Goal: Task Accomplishment & Management: Manage account settings

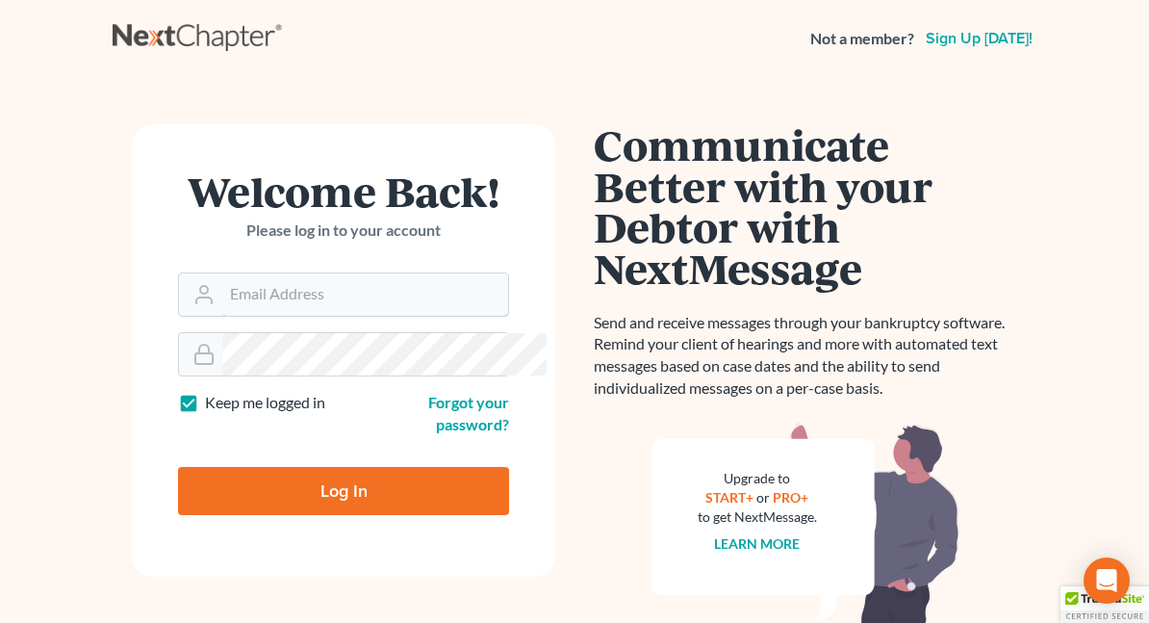
type input "[EMAIL_ADDRESS][DOMAIN_NAME]"
click at [258, 470] on input "Log In" at bounding box center [343, 491] width 331 height 48
type input "Thinking..."
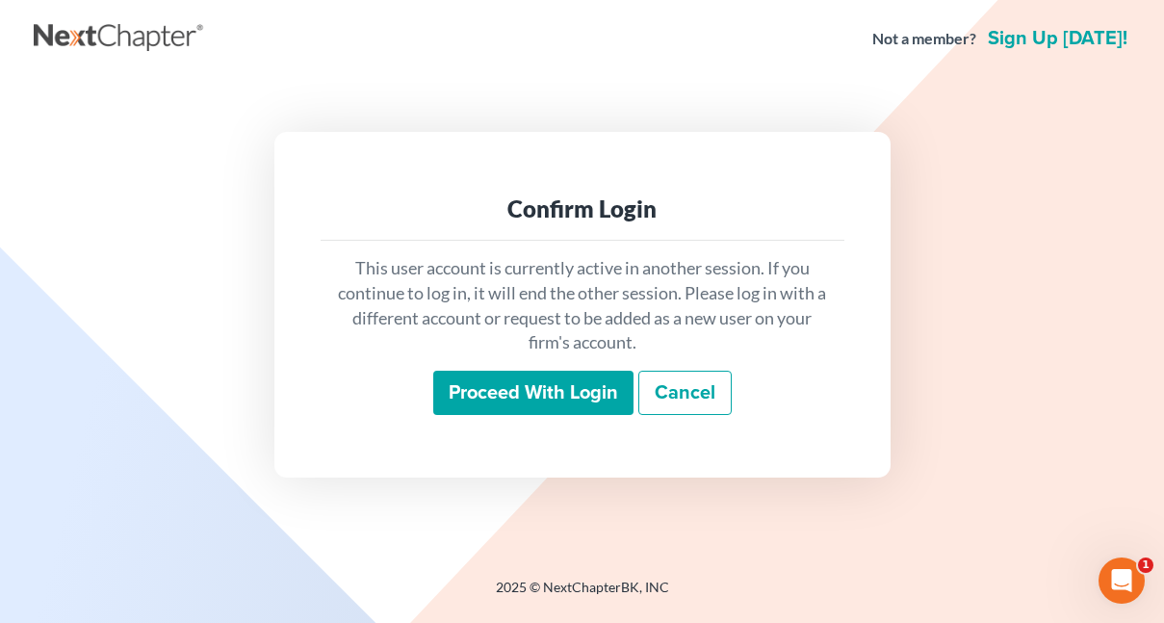
click at [493, 400] on input "Proceed with login" at bounding box center [533, 393] width 200 height 44
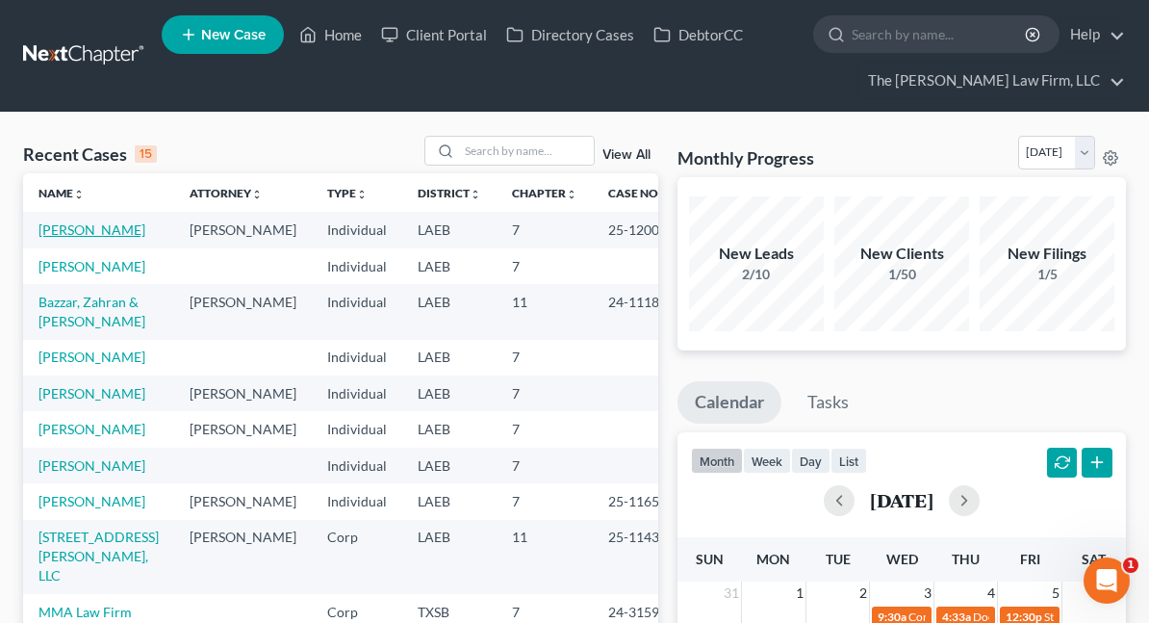
click at [101, 238] on link "[PERSON_NAME]" at bounding box center [92, 229] width 107 height 16
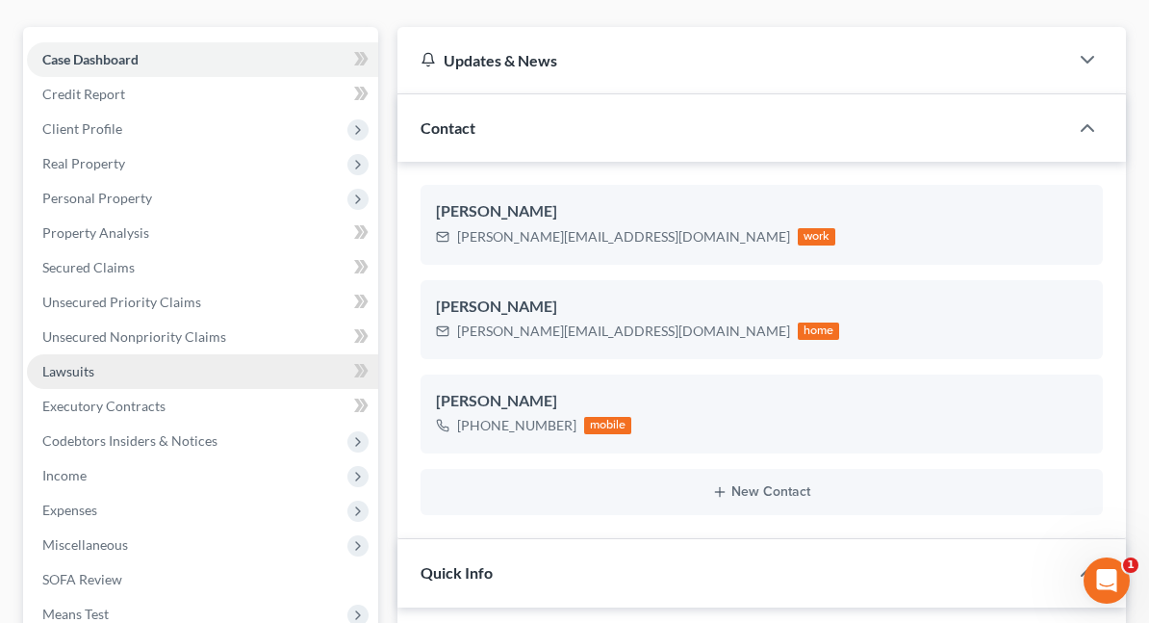
click at [97, 376] on link "Lawsuits" at bounding box center [202, 371] width 351 height 35
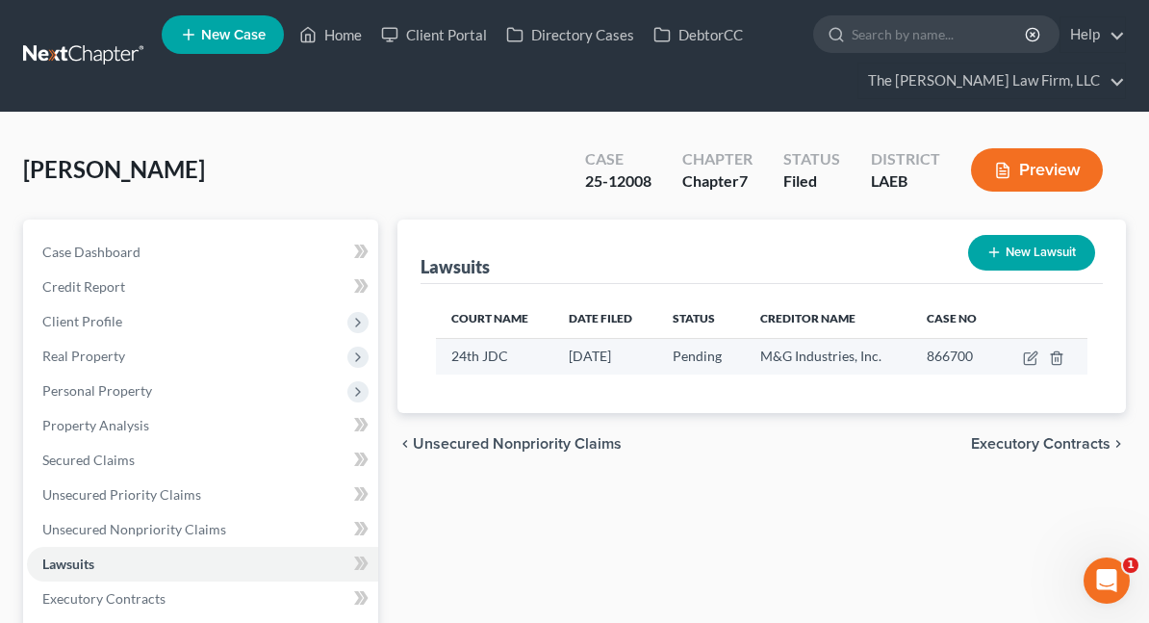
click at [452, 360] on span "24th JDC" at bounding box center [480, 356] width 57 height 16
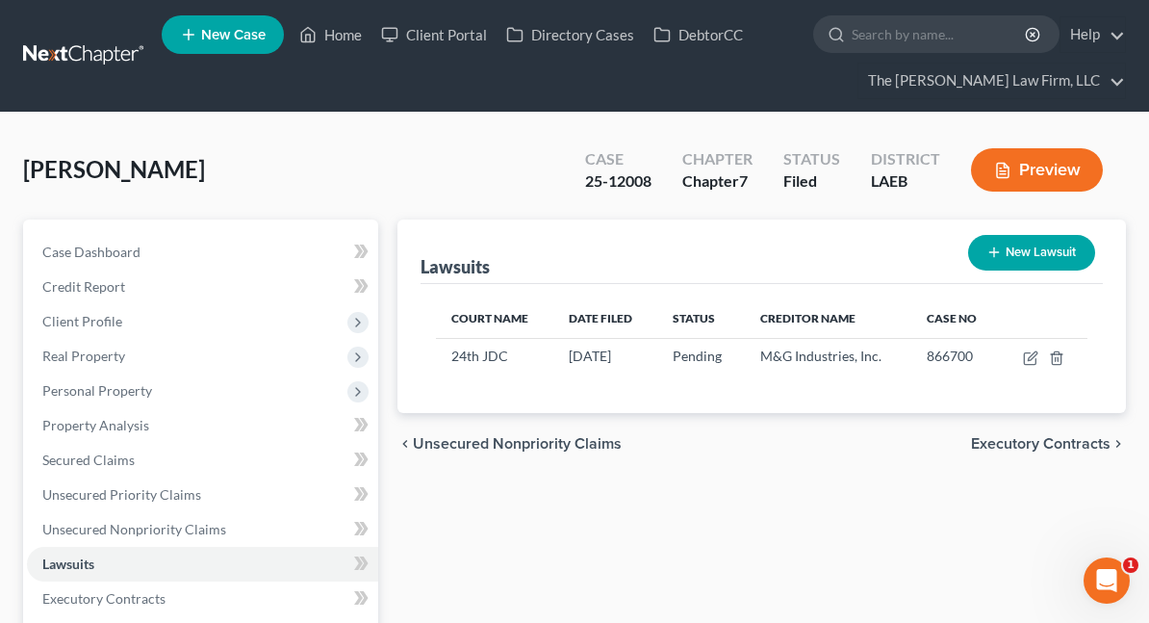
click at [986, 400] on div "Court Name Date Filed Status Creditor Name Case No 24th JDC [DATE] Pending M&G …" at bounding box center [762, 348] width 683 height 129
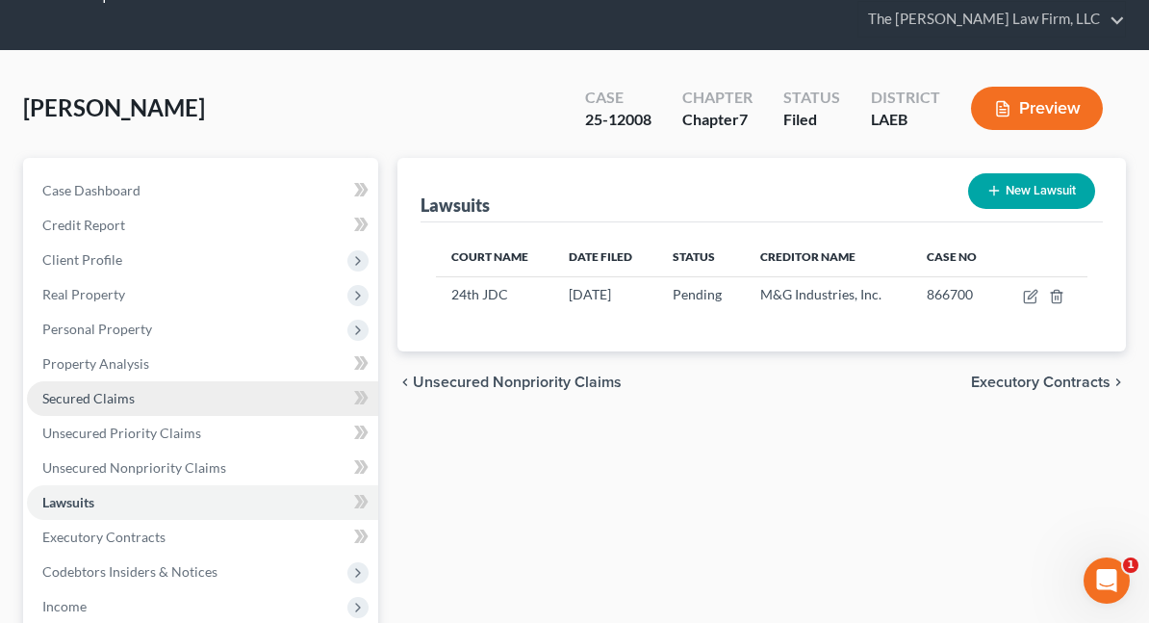
scroll to position [96, 0]
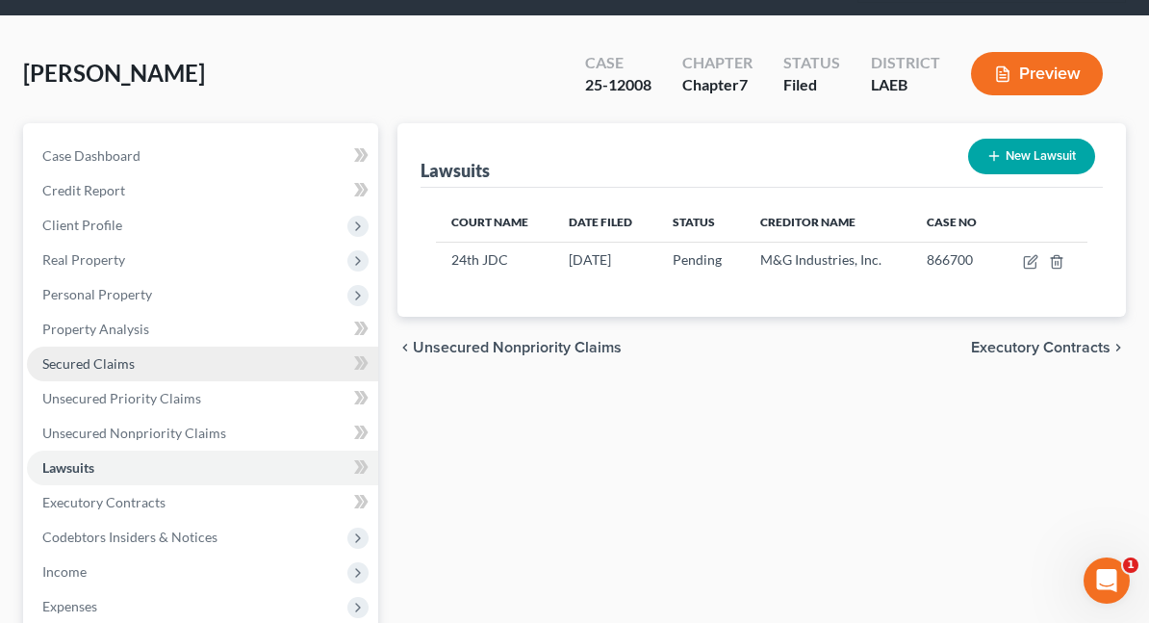
click at [88, 374] on link "Secured Claims" at bounding box center [202, 364] width 351 height 35
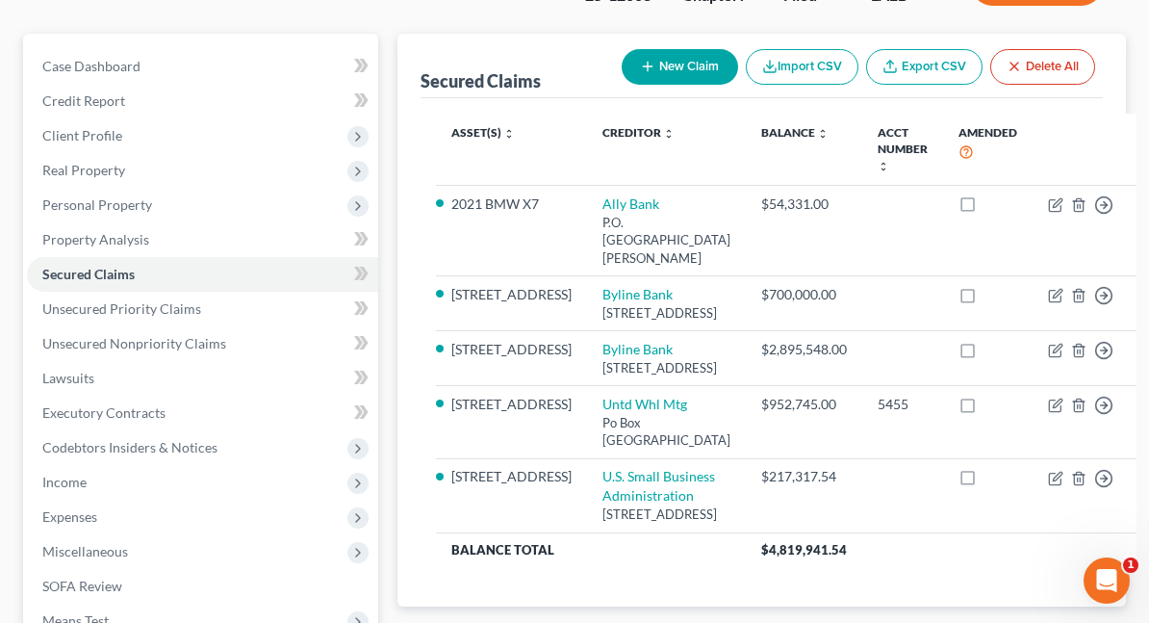
scroll to position [193, 0]
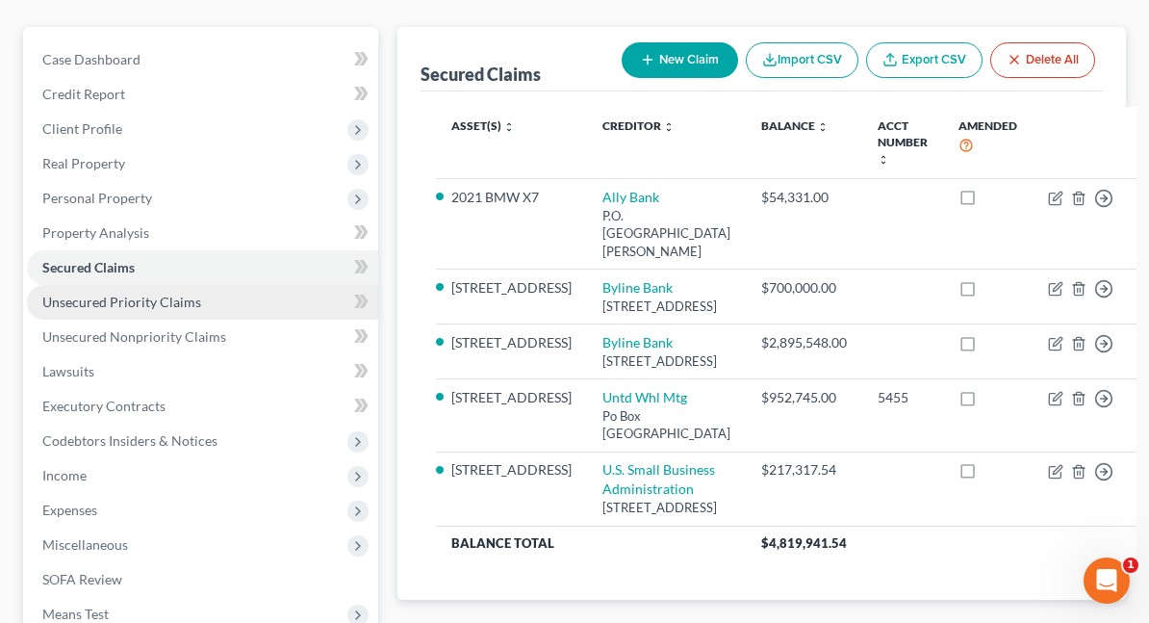
click at [69, 303] on span "Unsecured Priority Claims" at bounding box center [121, 302] width 159 height 16
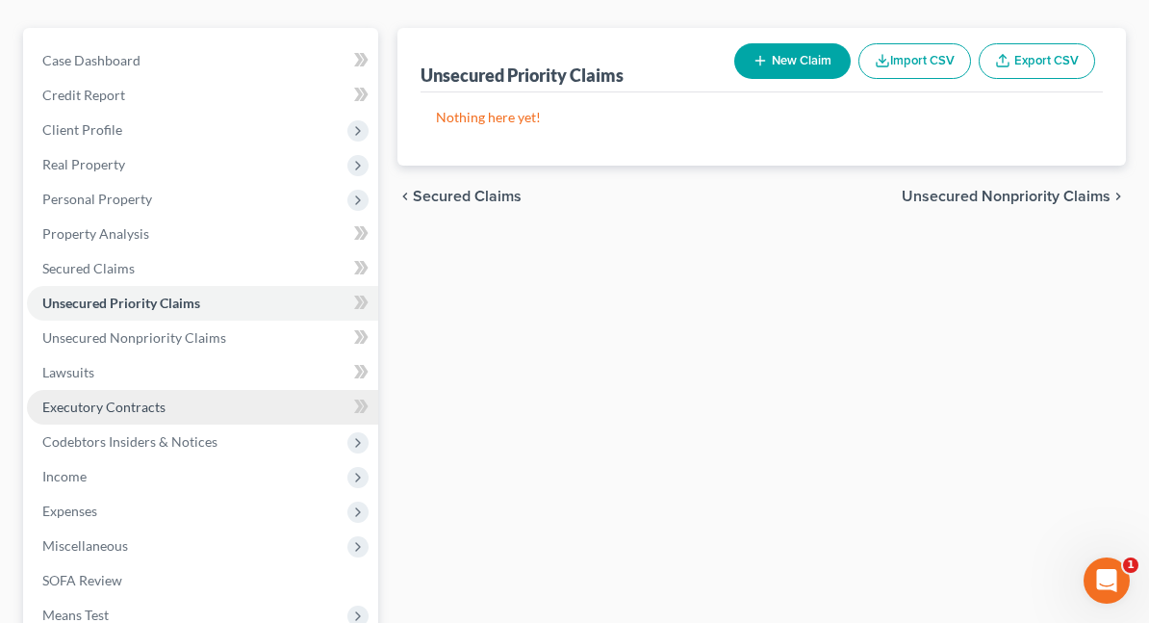
scroll to position [193, 0]
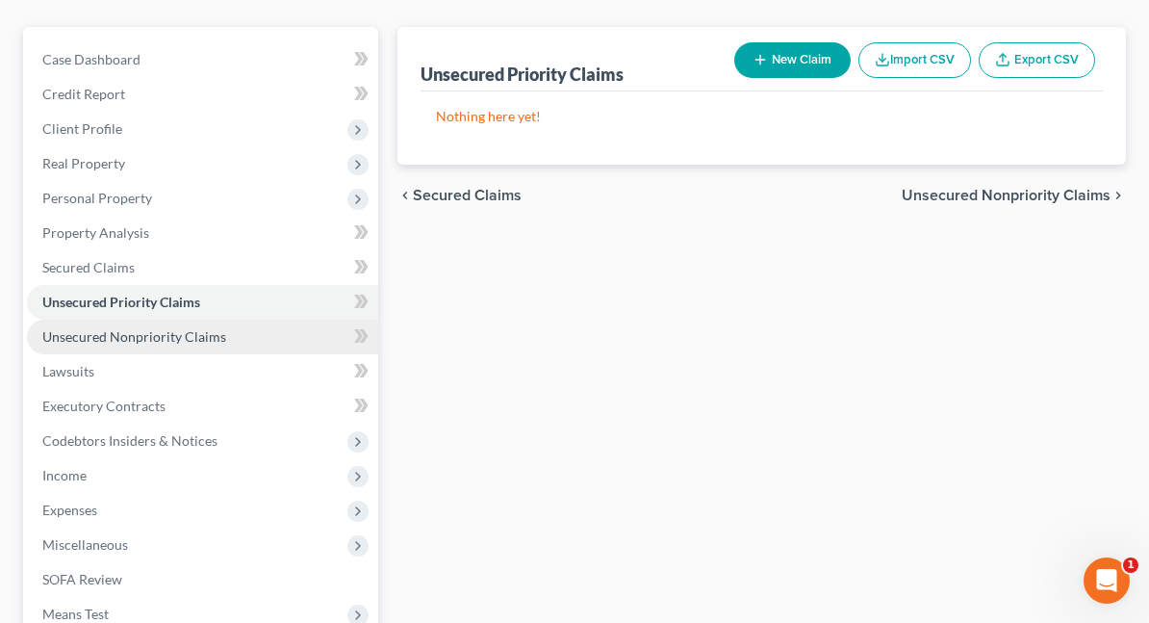
click at [81, 343] on span "Unsecured Nonpriority Claims" at bounding box center [134, 336] width 184 height 16
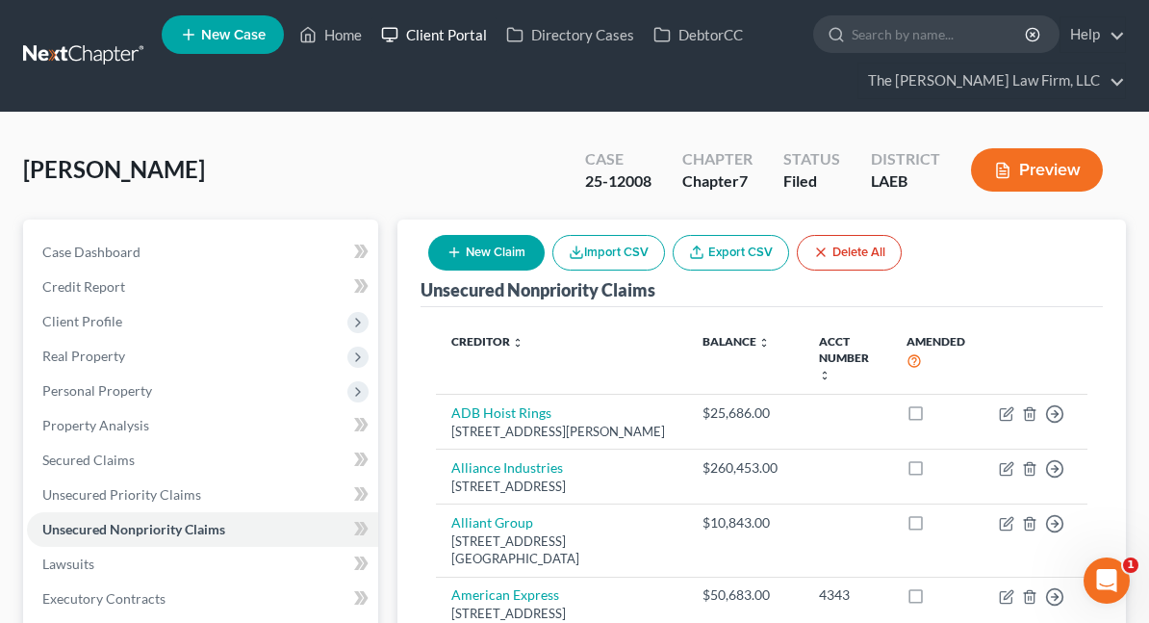
click at [462, 33] on link "Client Portal" at bounding box center [434, 34] width 125 height 35
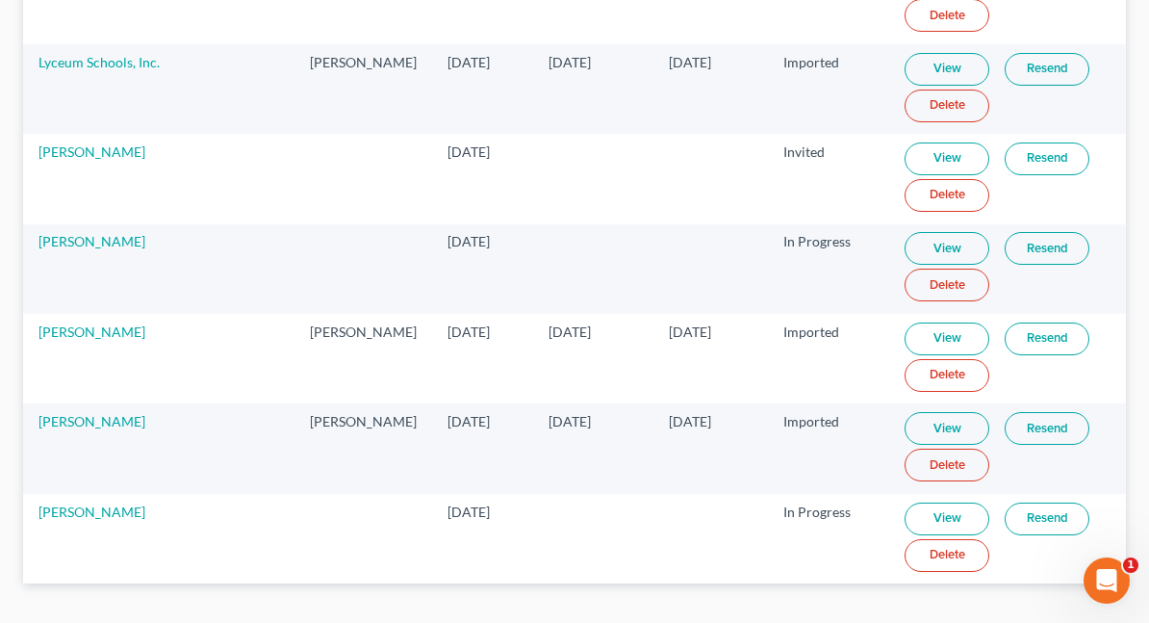
scroll to position [4349, 0]
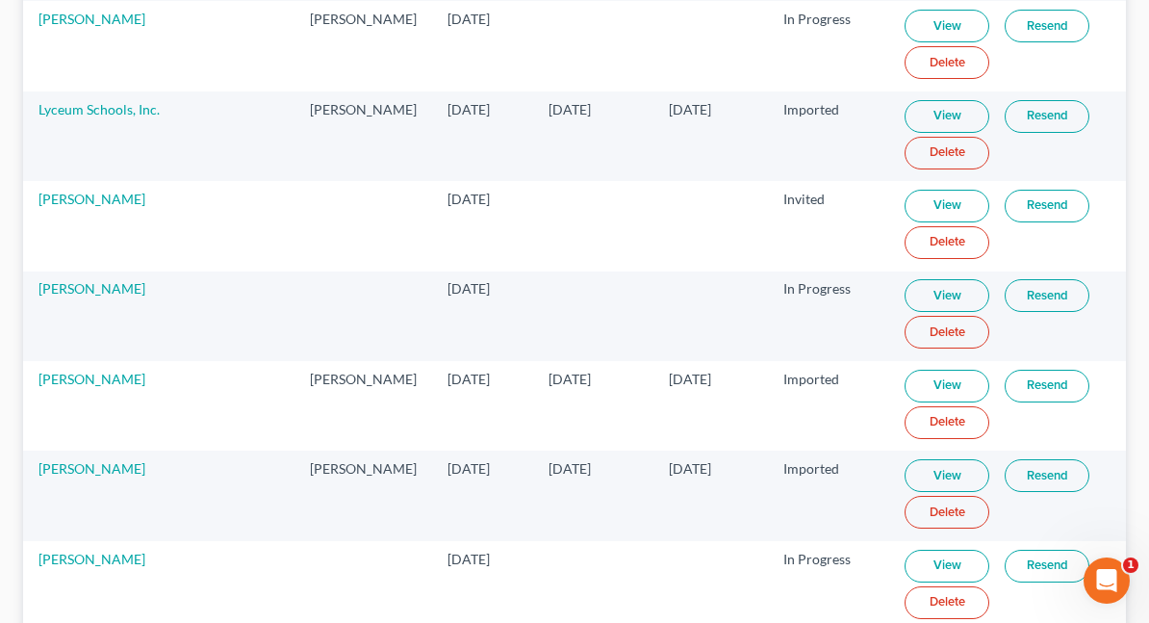
click at [374, 559] on td at bounding box center [364, 586] width 138 height 90
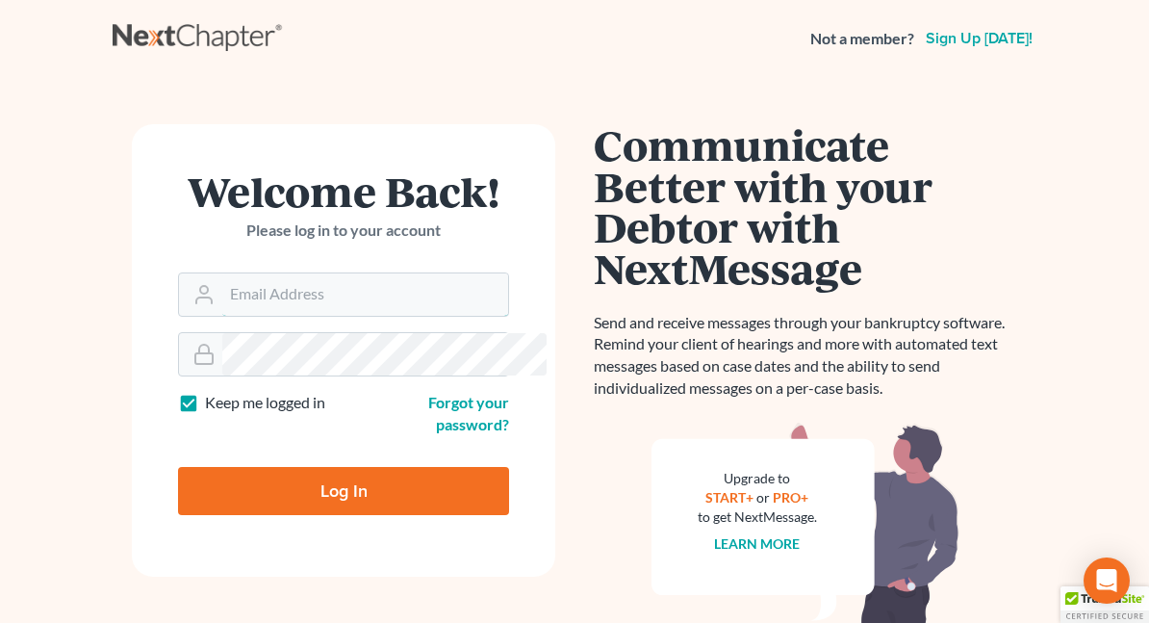
type input "Fbunol@derbeslaw.com"
click at [283, 467] on input "Log In" at bounding box center [343, 491] width 331 height 48
type input "Thinking..."
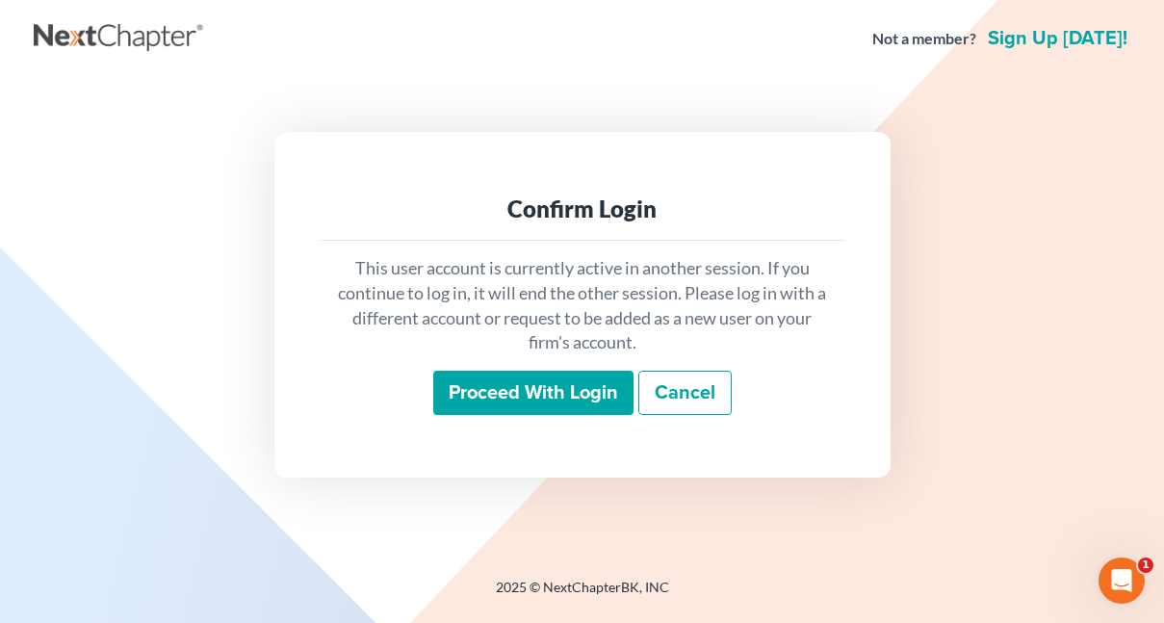
click at [497, 390] on input "Proceed with login" at bounding box center [533, 393] width 200 height 44
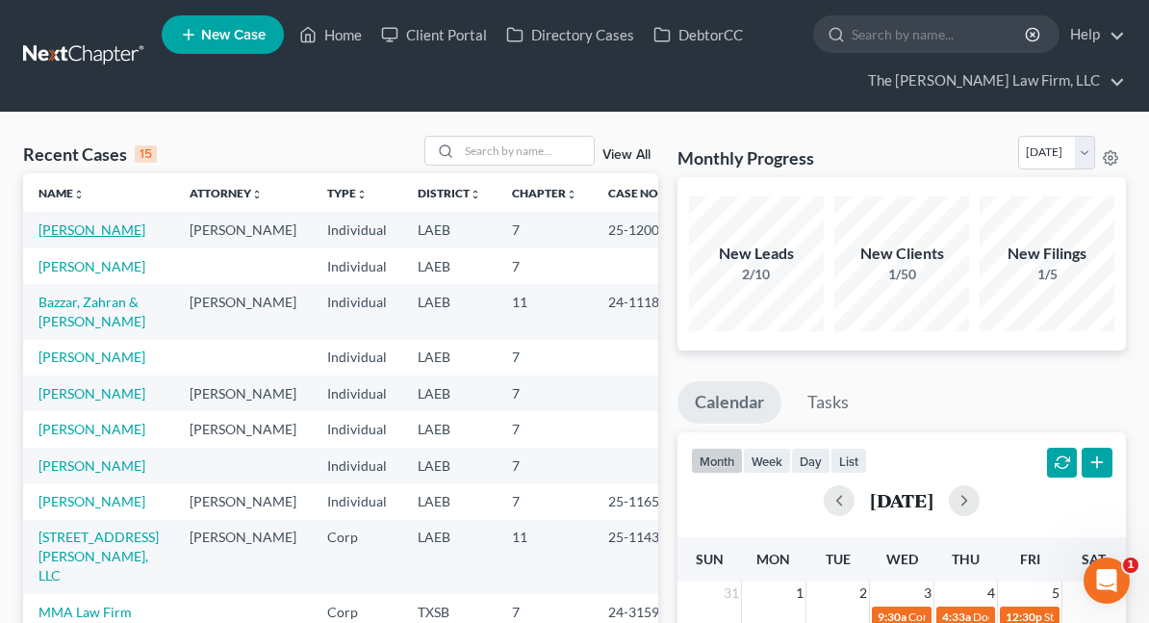
click at [65, 227] on link "[PERSON_NAME]" at bounding box center [92, 229] width 107 height 16
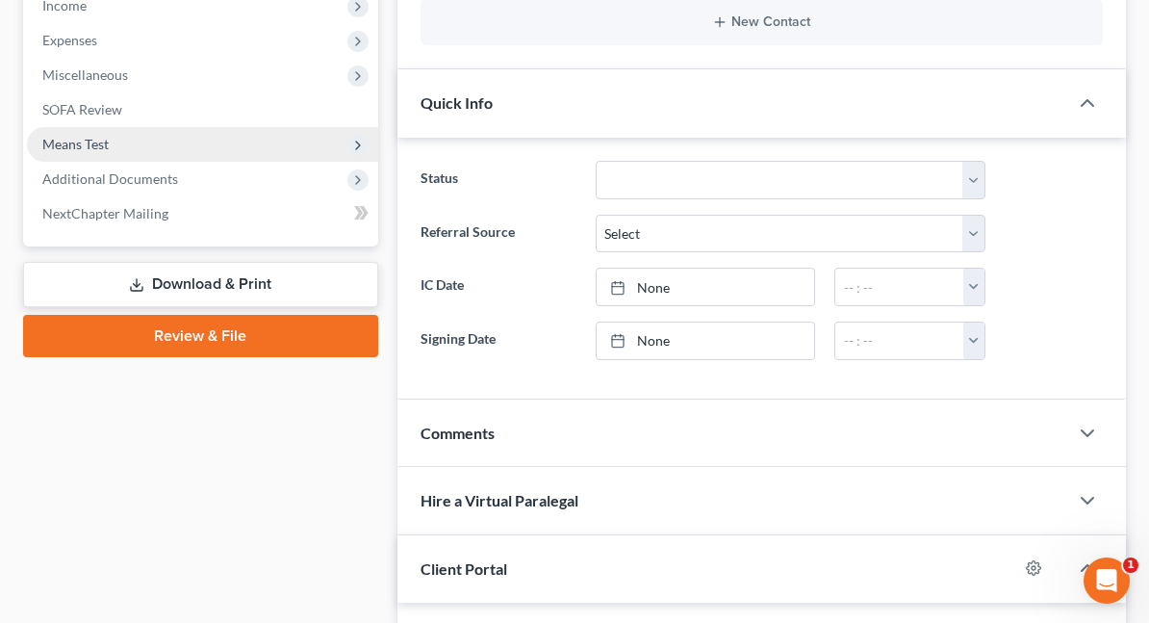
scroll to position [674, 0]
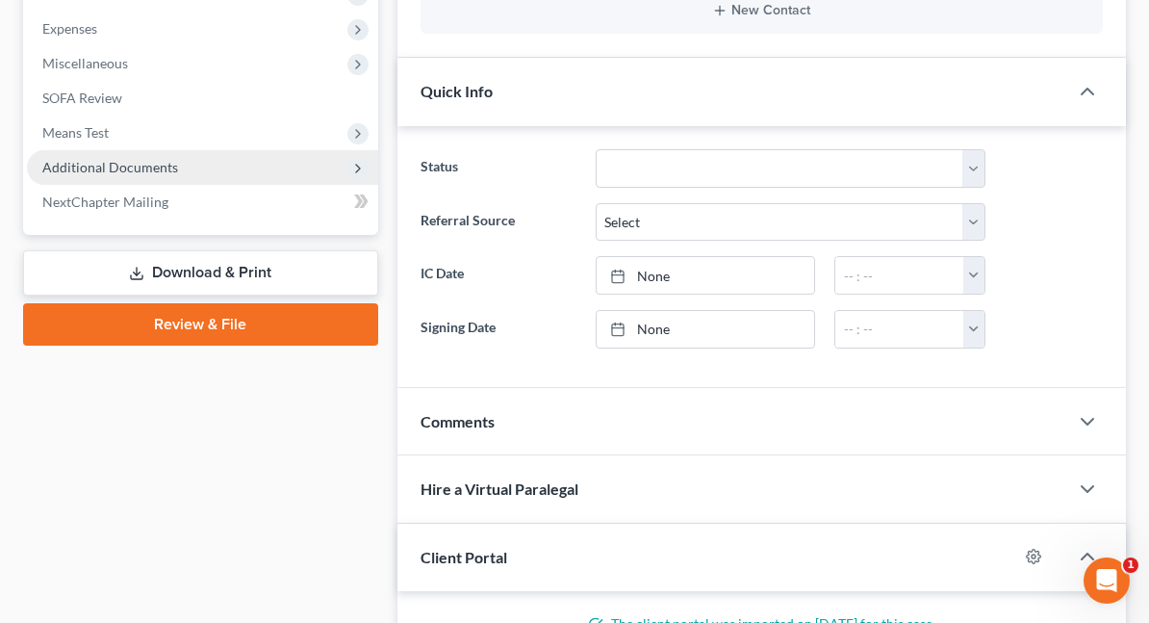
click at [96, 175] on span "Additional Documents" at bounding box center [202, 167] width 351 height 35
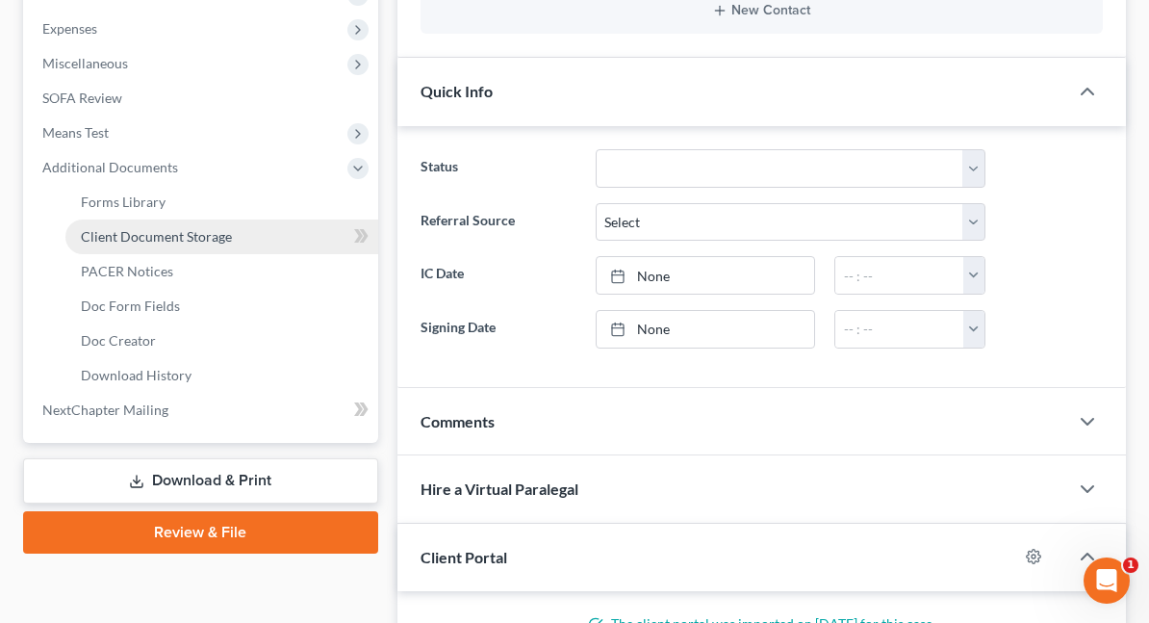
click at [168, 244] on span "Client Document Storage" at bounding box center [156, 236] width 151 height 16
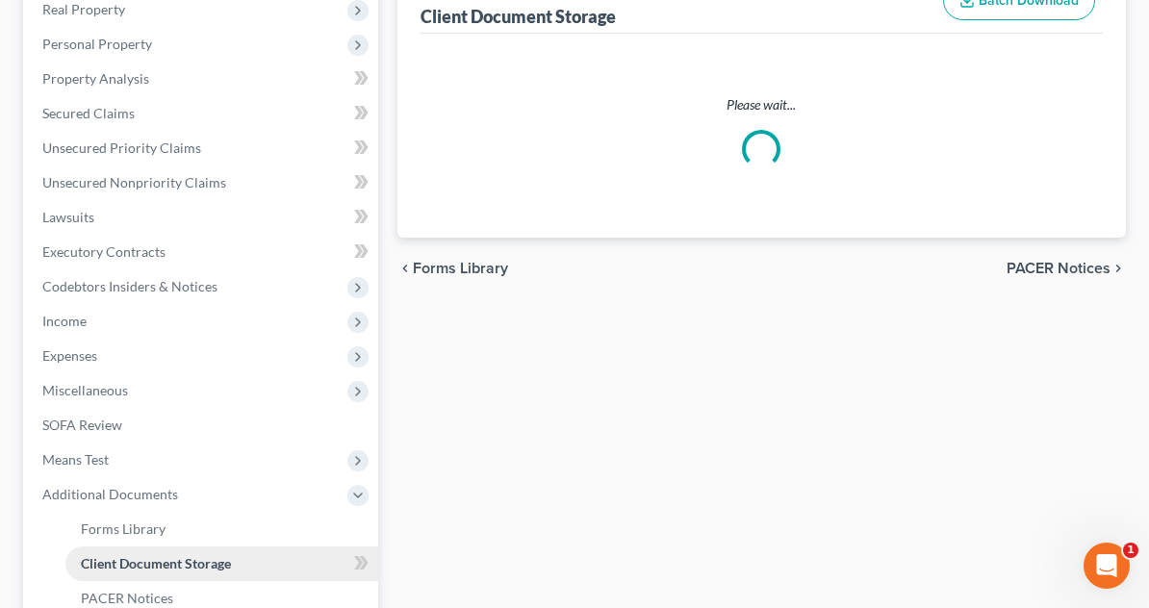
select select "0"
select select "9"
